Goal: Task Accomplishment & Management: Complete application form

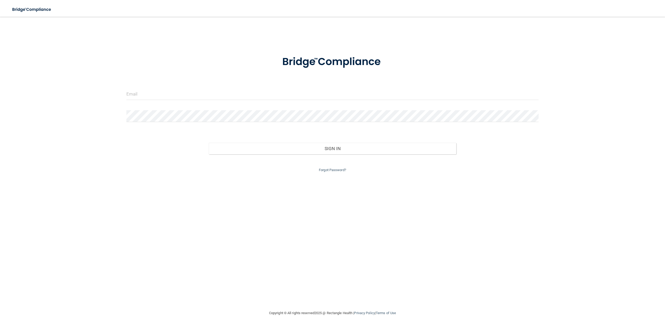
click at [186, 87] on form "Invalid email/password. You don't have permission to access that page. Sign In …" at bounding box center [332, 110] width 412 height 125
click at [187, 90] on input "email" at bounding box center [332, 94] width 412 height 12
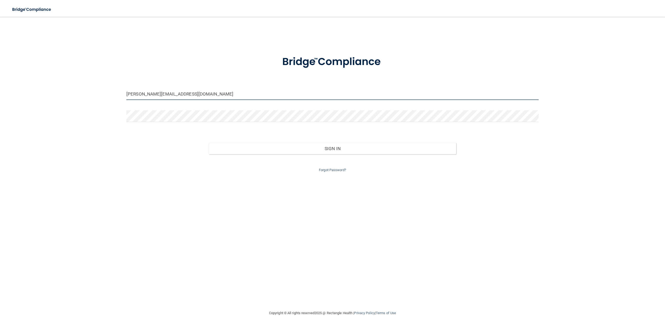
type input "[PERSON_NAME][EMAIL_ADDRESS][DOMAIN_NAME]"
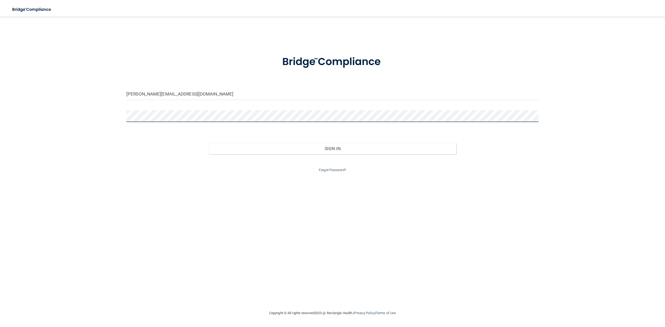
click at [209, 143] on button "Sign In" at bounding box center [332, 149] width 247 height 12
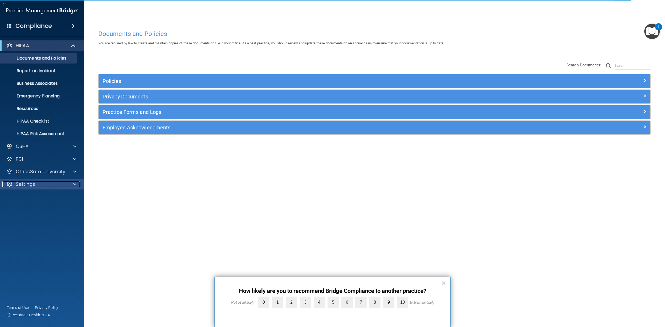
click at [34, 186] on p "Settings" at bounding box center [25, 184] width 19 height 6
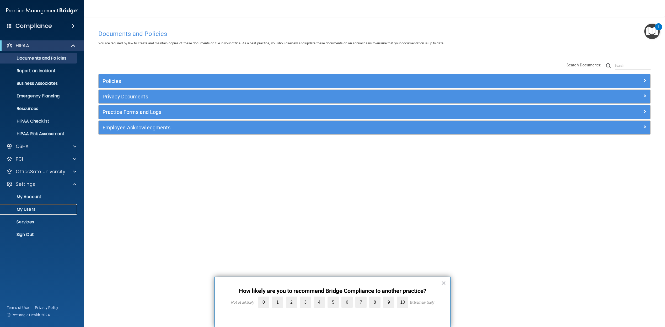
click at [22, 210] on p "My Users" at bounding box center [39, 209] width 72 height 5
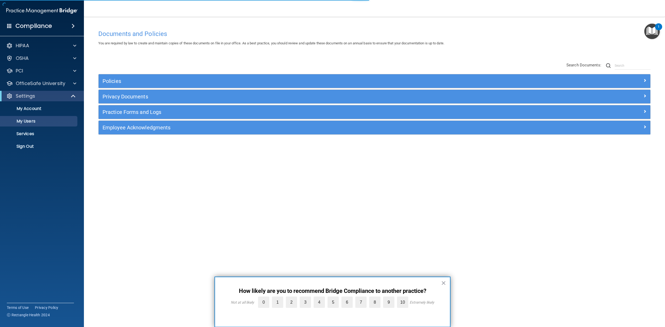
select select "20"
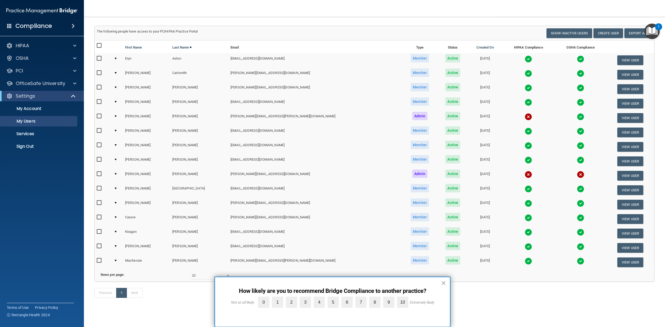
scroll to position [37, 0]
click at [599, 28] on button "Create User" at bounding box center [608, 33] width 30 height 10
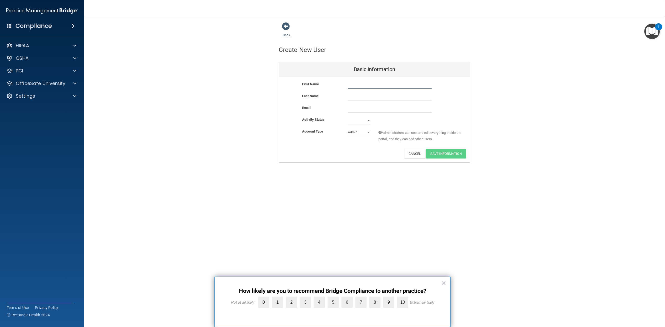
click at [372, 85] on input "text" at bounding box center [390, 85] width 84 height 8
click at [380, 84] on input "text" at bounding box center [390, 85] width 84 height 8
type input "[PERSON_NAME]"
click at [353, 98] on input "text" at bounding box center [390, 97] width 84 height 8
type input "Roban"
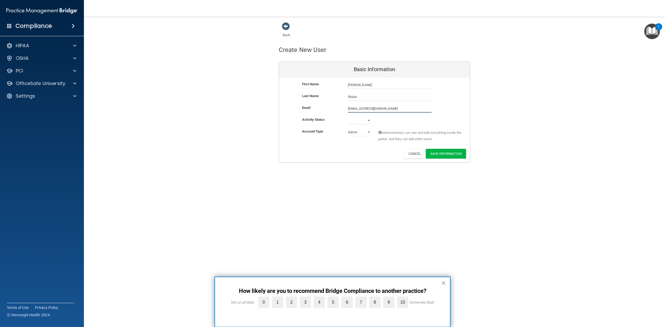
type input "[EMAIL_ADDRESS][DOMAIN_NAME]"
click at [360, 118] on select "Active Inactive" at bounding box center [359, 120] width 23 height 8
select select "active"
click at [348, 116] on select "Active Inactive" at bounding box center [359, 120] width 23 height 8
click at [367, 134] on select "Admin Member" at bounding box center [359, 132] width 23 height 8
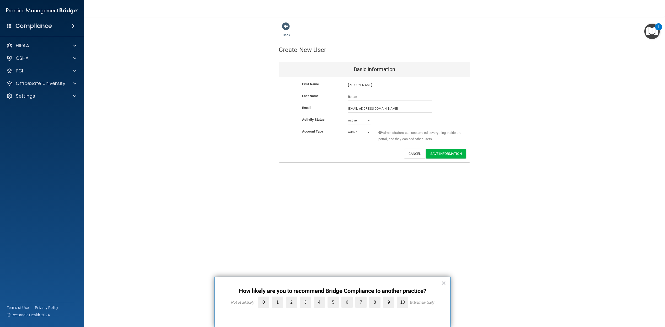
select select "practice_member"
click at [348, 128] on select "Admin Member" at bounding box center [359, 132] width 23 height 8
click at [460, 154] on button "Save Information" at bounding box center [446, 154] width 40 height 10
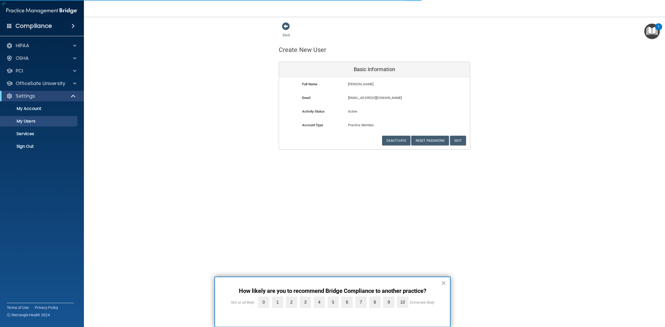
select select "20"
